Goal: Information Seeking & Learning: Learn about a topic

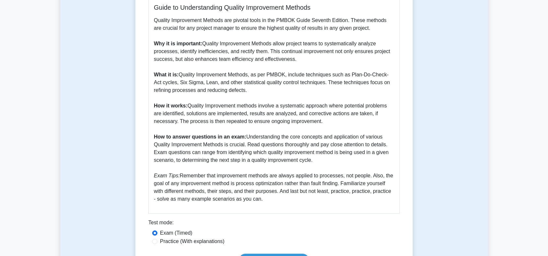
scroll to position [324, 0]
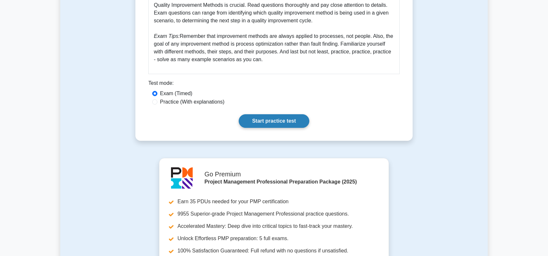
click at [273, 124] on link "Start practice test" at bounding box center [274, 121] width 70 height 14
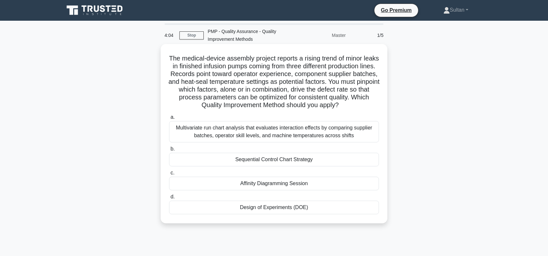
click at [210, 140] on div "Multivariate run chart analysis that evaluates interaction effects by comparing…" at bounding box center [274, 131] width 210 height 21
click at [169, 119] on input "a. Multivariate run chart analysis that evaluates interaction effects by compar…" at bounding box center [169, 117] width 0 height 4
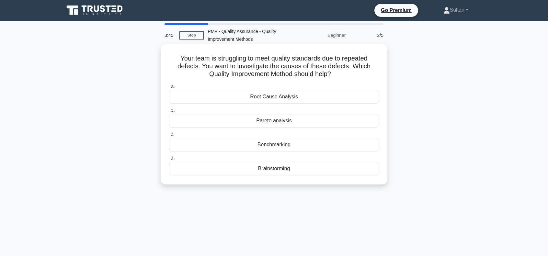
click at [281, 122] on div "Pareto analysis" at bounding box center [274, 121] width 210 height 14
click at [169, 112] on input "b. Pareto analysis" at bounding box center [169, 110] width 0 height 4
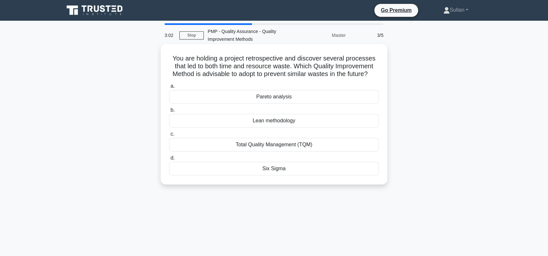
click at [268, 152] on div "Total Quality Management (TQM)" at bounding box center [274, 145] width 210 height 14
click at [169, 136] on input "c. Total Quality Management (TQM)" at bounding box center [169, 134] width 0 height 4
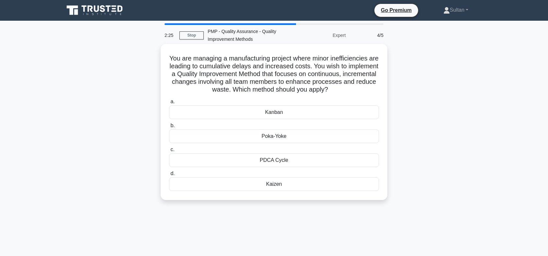
click at [276, 183] on div "Kaizen" at bounding box center [274, 184] width 210 height 14
click at [169, 176] on input "d. Kaizen" at bounding box center [169, 174] width 0 height 4
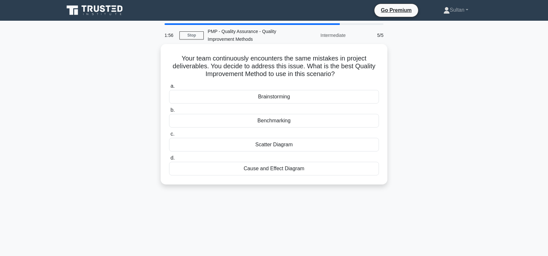
click at [284, 171] on div "Cause and Effect Diagram" at bounding box center [274, 169] width 210 height 14
click at [169, 160] on input "d. Cause and Effect Diagram" at bounding box center [169, 158] width 0 height 4
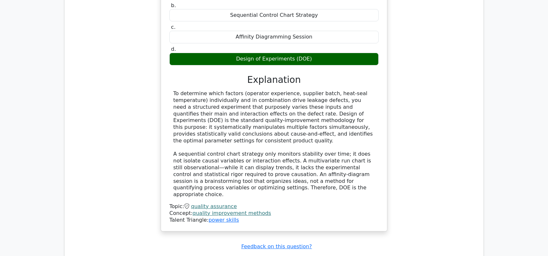
scroll to position [745, 0]
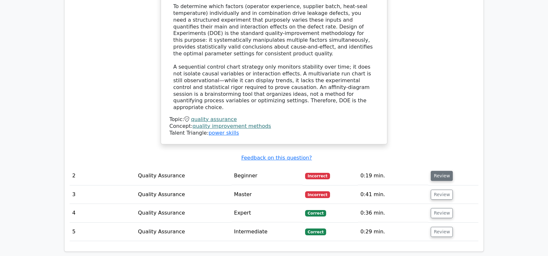
click at [440, 171] on button "Review" at bounding box center [442, 176] width 22 height 10
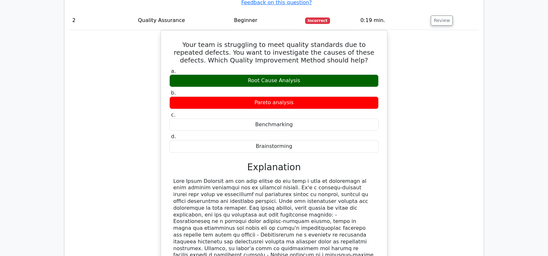
scroll to position [1004, 0]
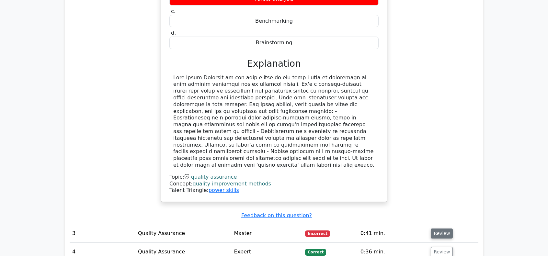
click at [440, 229] on button "Review" at bounding box center [442, 234] width 22 height 10
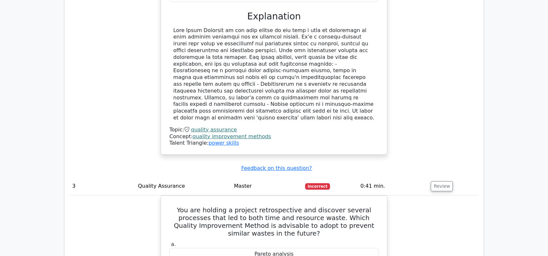
scroll to position [1101, 0]
